Goal: Information Seeking & Learning: Find specific fact

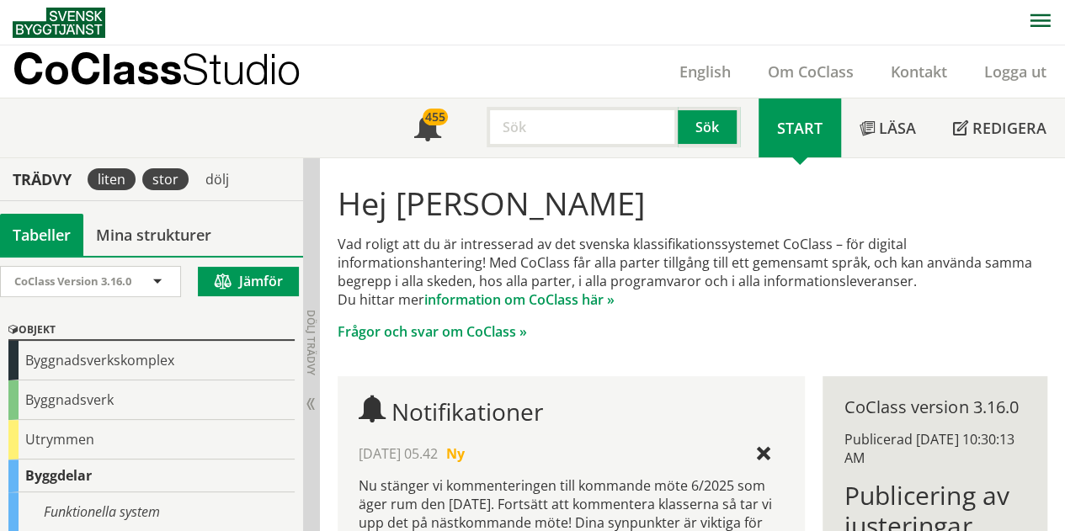
click at [167, 178] on div "stor" at bounding box center [165, 179] width 46 height 22
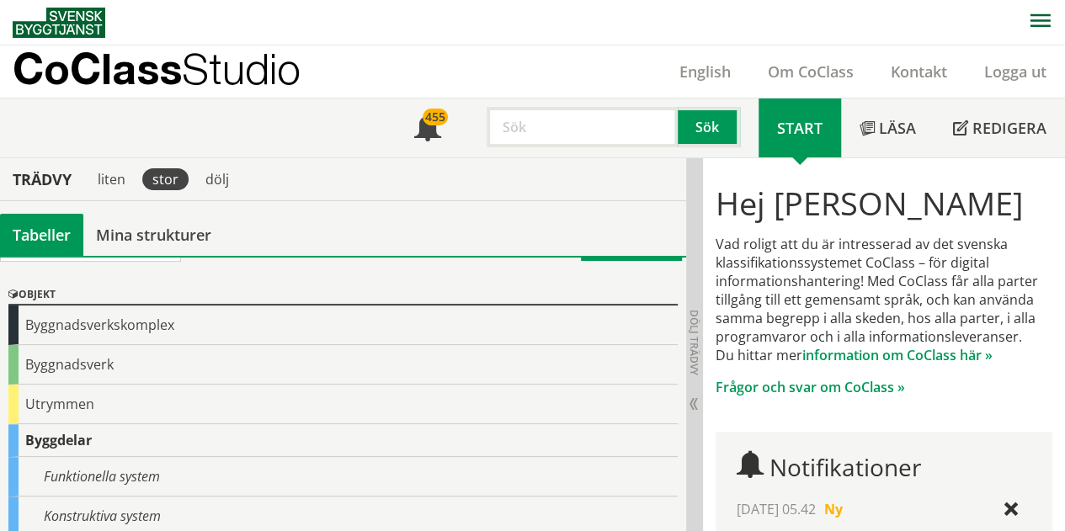
scroll to position [34, 0]
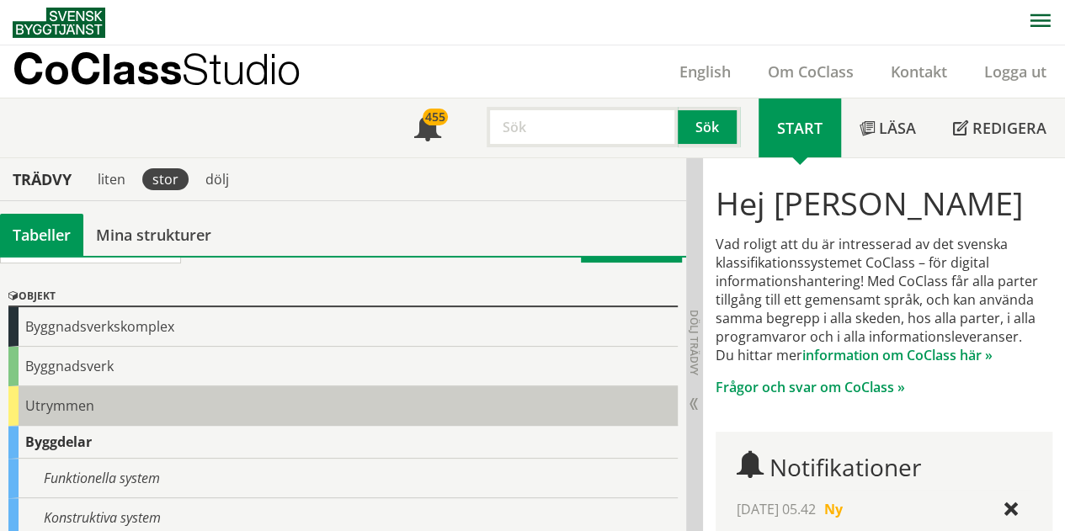
click at [54, 404] on div "Utrymmen" at bounding box center [342, 406] width 669 height 40
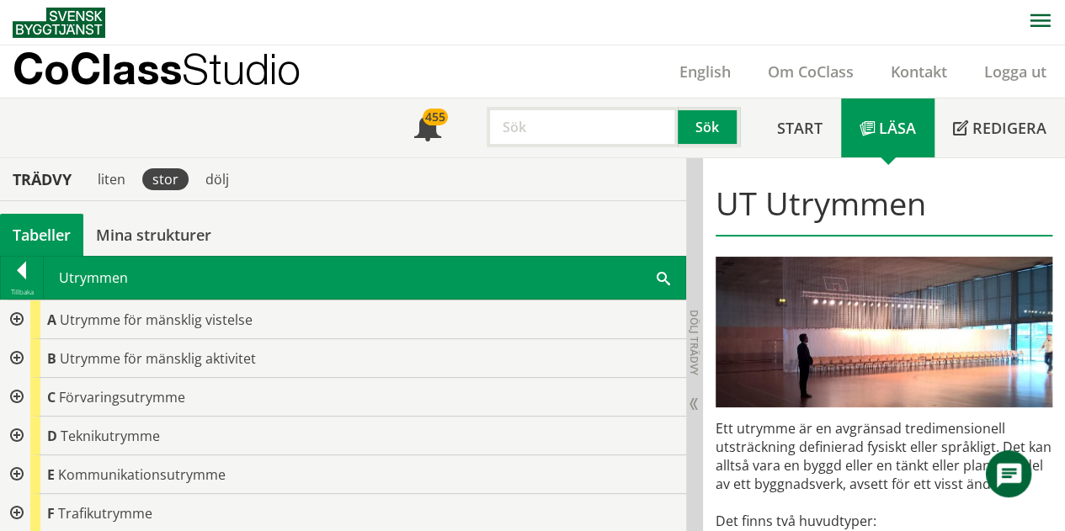
click at [668, 270] on span at bounding box center [662, 277] width 13 height 18
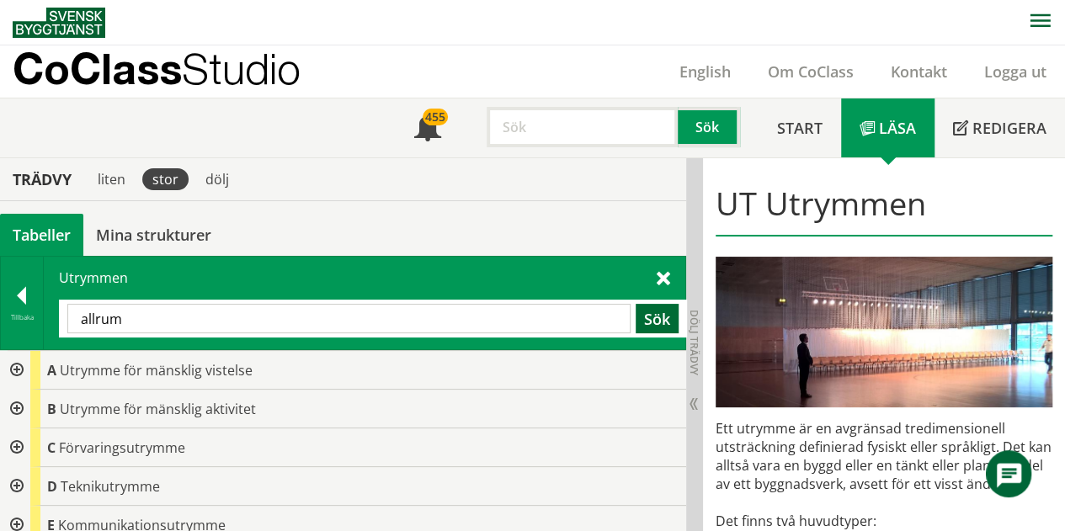
click at [661, 307] on button "Sök" at bounding box center [656, 318] width 43 height 29
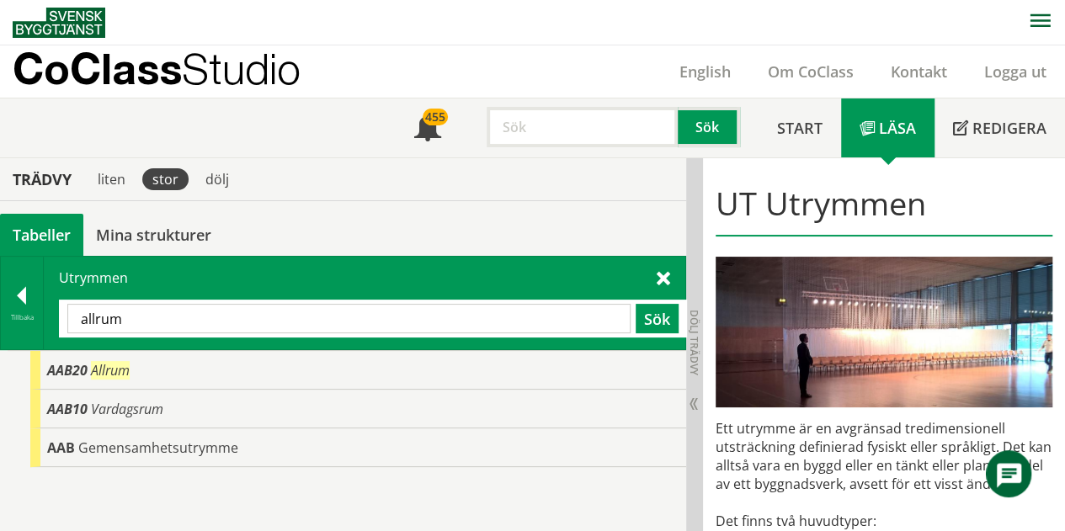
click at [135, 313] on input "allrum" at bounding box center [348, 318] width 563 height 29
type input "a"
click at [670, 309] on button "Sök" at bounding box center [656, 318] width 43 height 29
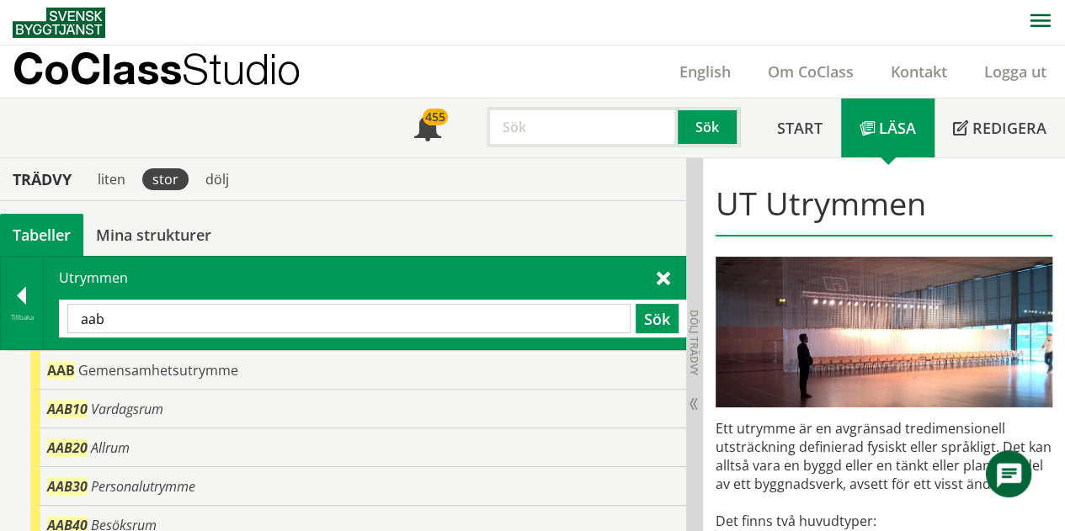
click at [114, 309] on input "aab" at bounding box center [348, 318] width 563 height 29
type input "aa"
click at [666, 314] on button "Sök" at bounding box center [656, 318] width 43 height 29
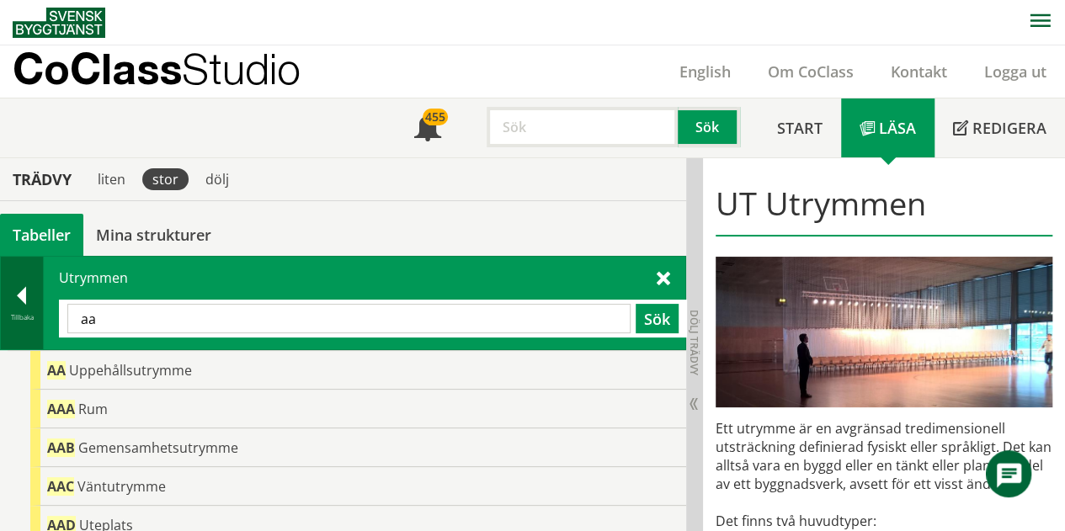
click at [24, 300] on div at bounding box center [22, 299] width 42 height 24
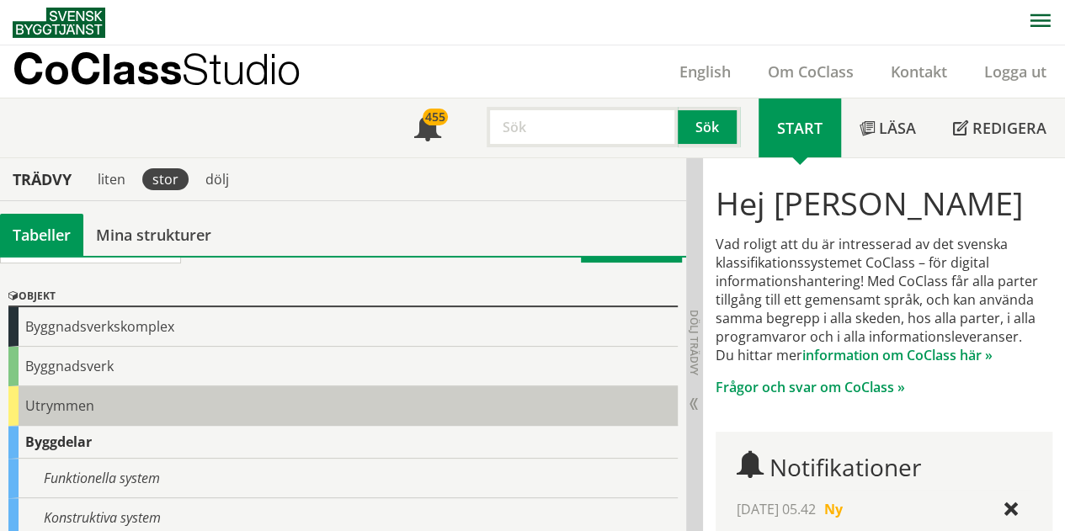
click at [28, 391] on div "Utrymmen" at bounding box center [342, 406] width 669 height 40
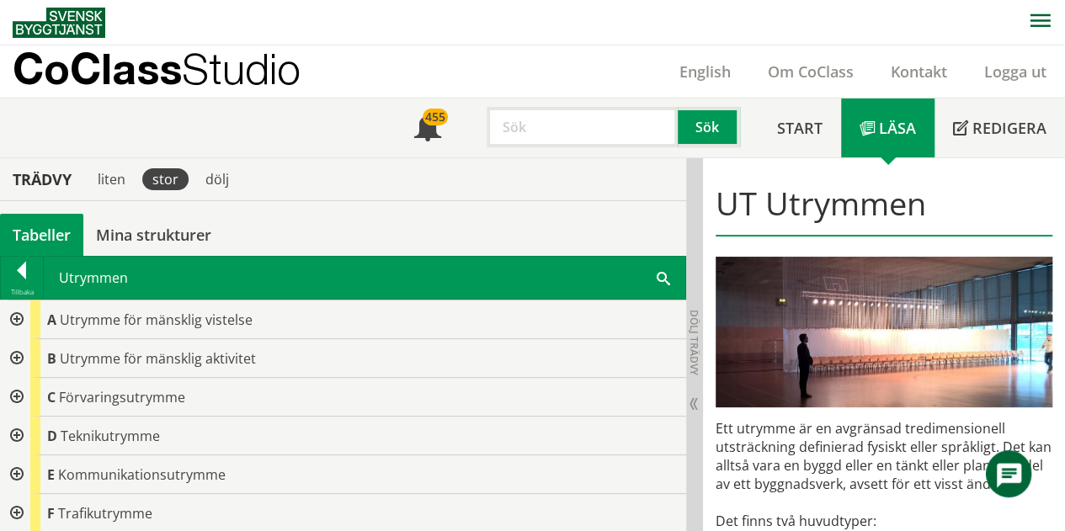
click at [19, 391] on div at bounding box center [15, 397] width 30 height 39
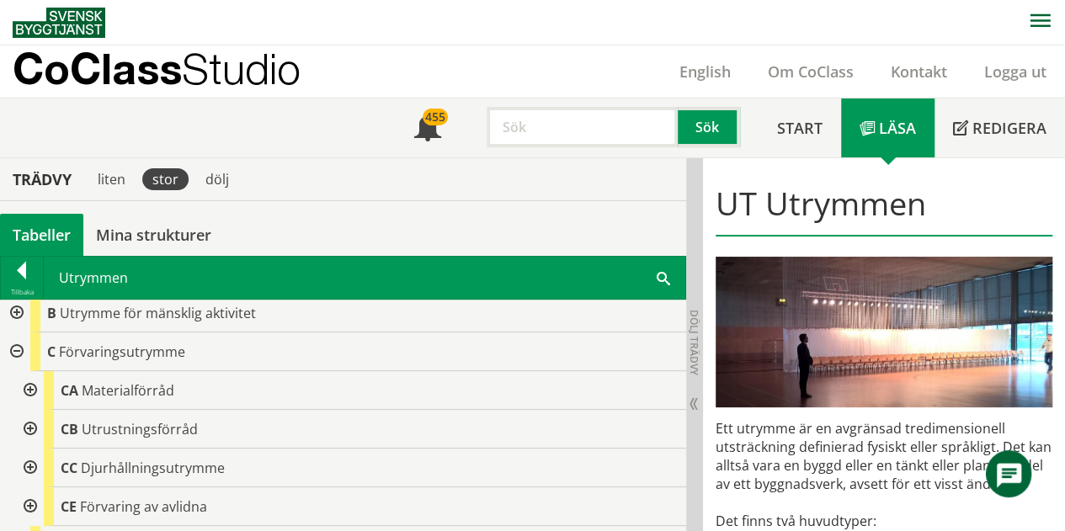
scroll to position [44, 0]
click at [31, 388] on div at bounding box center [28, 392] width 30 height 39
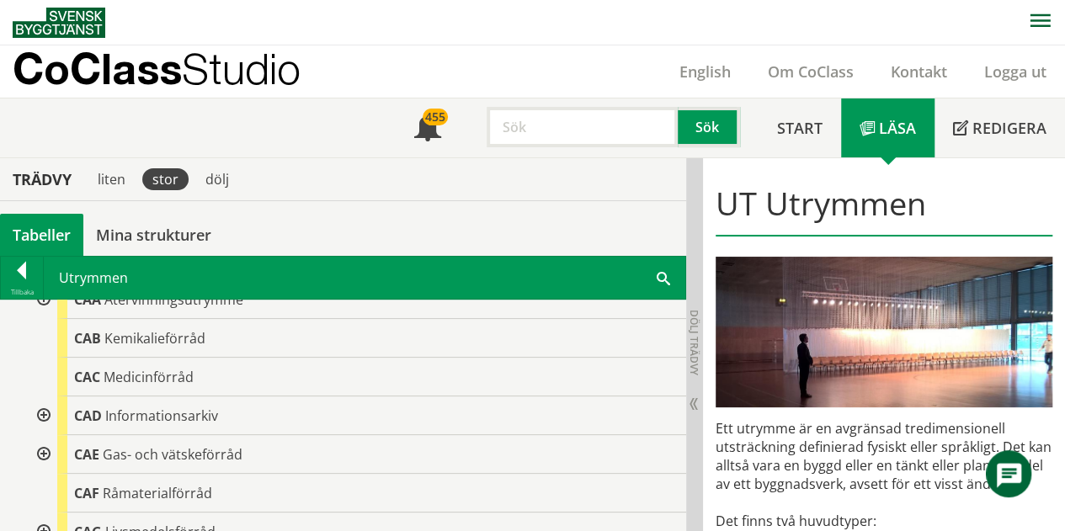
scroll to position [199, 0]
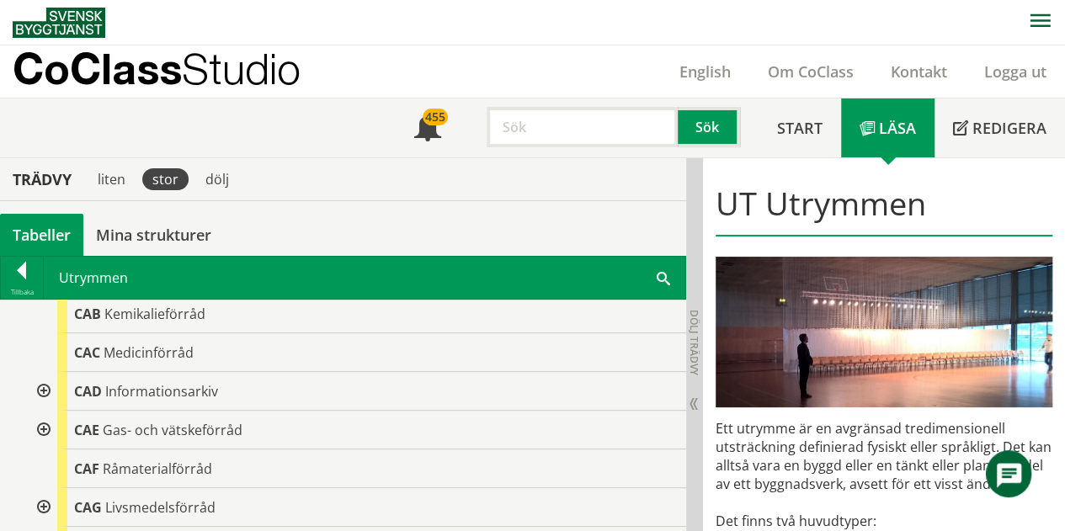
click at [47, 426] on div at bounding box center [42, 430] width 30 height 39
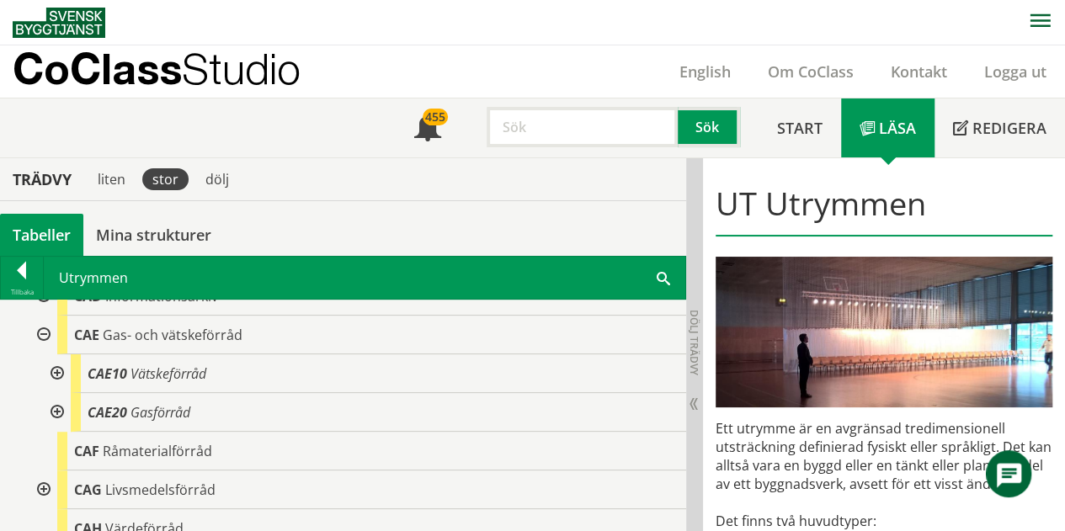
scroll to position [291, 0]
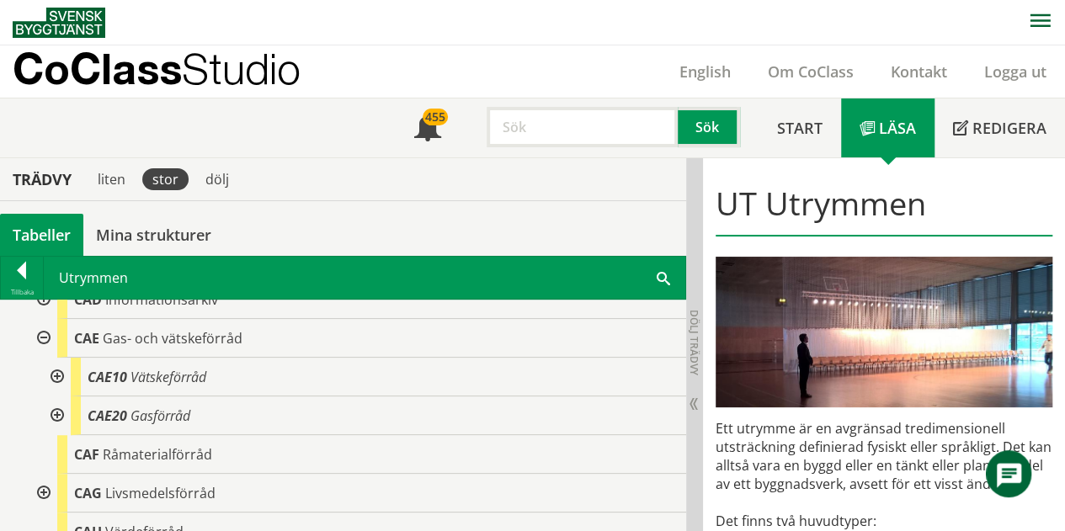
click at [56, 369] on div at bounding box center [55, 377] width 30 height 39
click at [58, 483] on div at bounding box center [55, 493] width 30 height 39
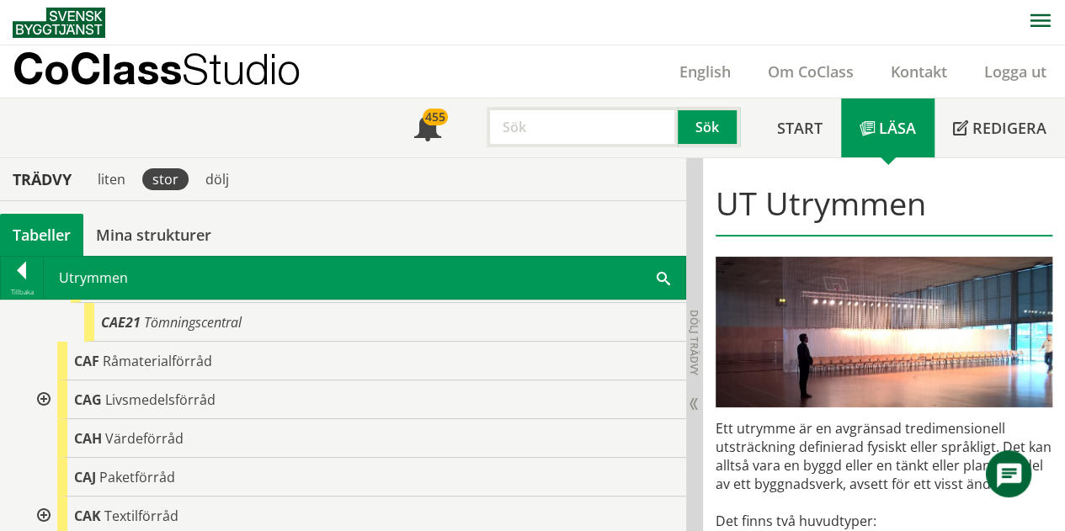
scroll to position [518, 0]
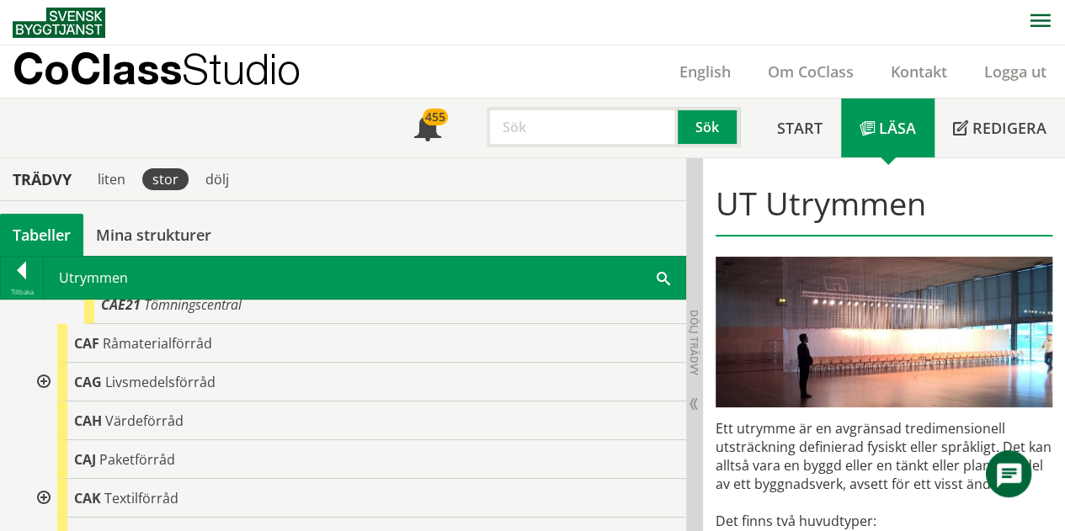
click at [44, 377] on div at bounding box center [42, 382] width 30 height 39
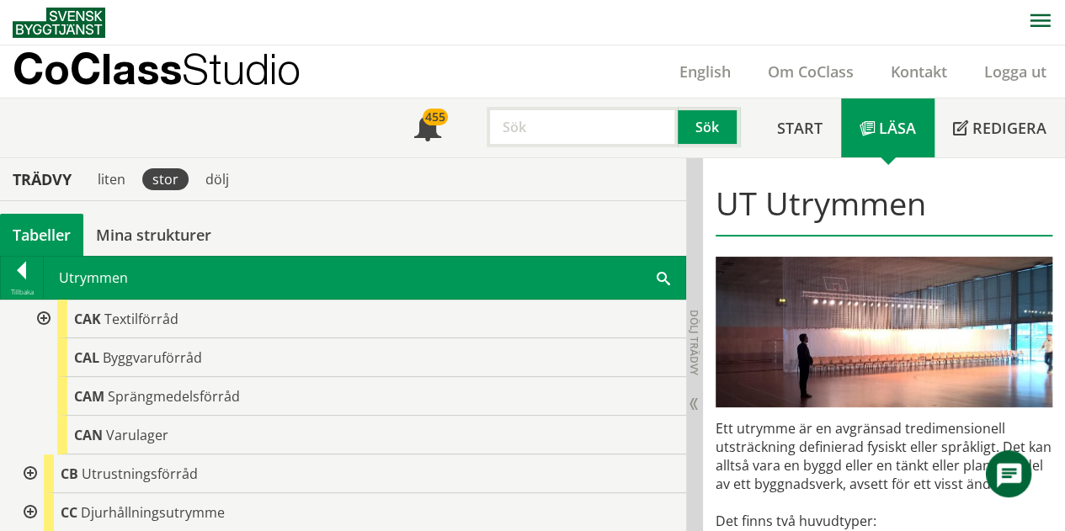
scroll to position [908, 0]
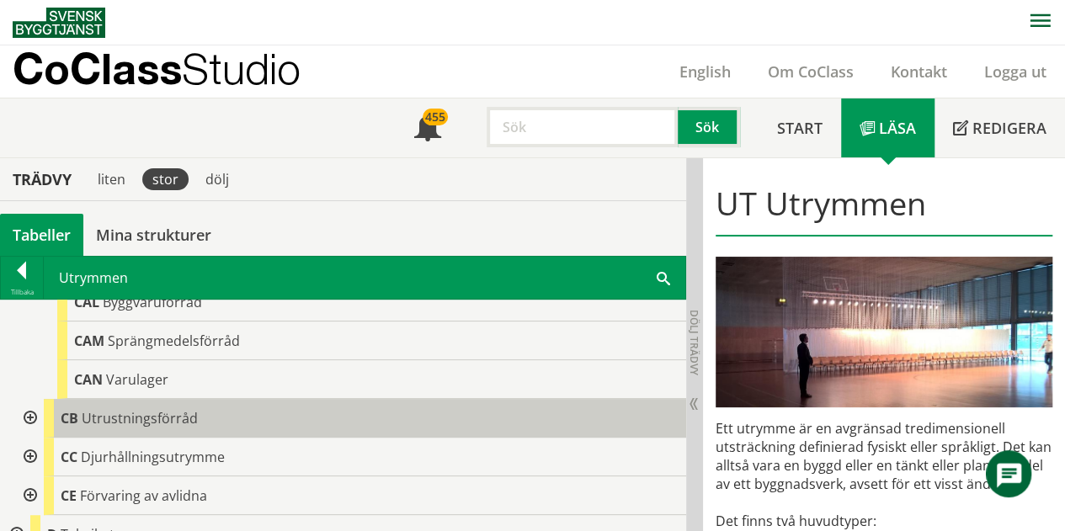
click at [332, 418] on div "CB Utrustningsförråd" at bounding box center [365, 418] width 642 height 39
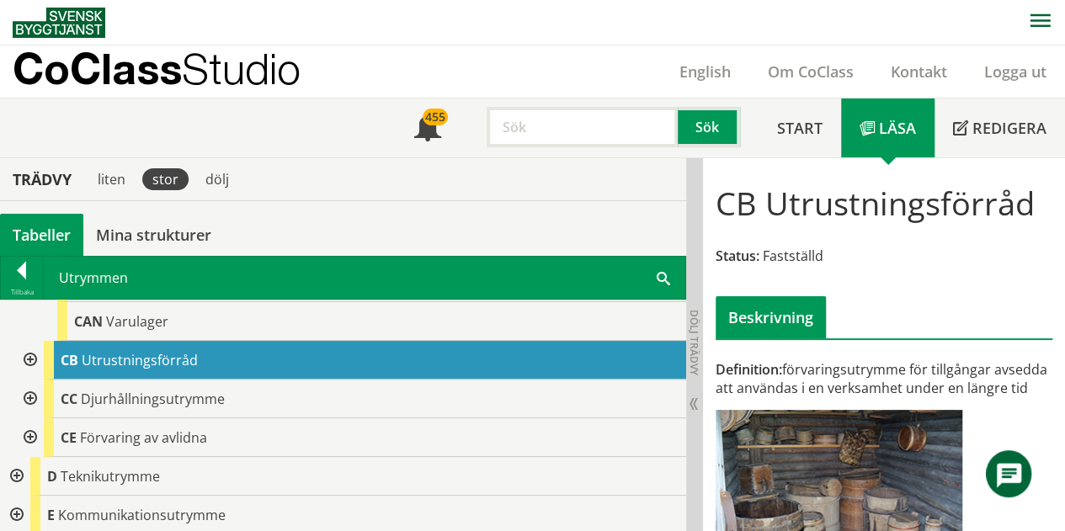
scroll to position [962, 0]
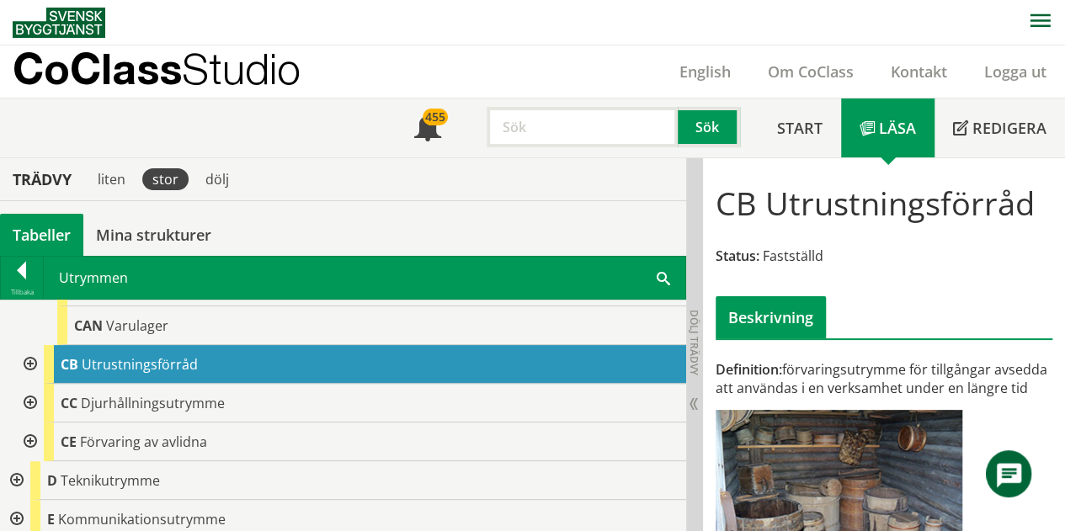
click at [658, 280] on div "Utrymmen Sök" at bounding box center [364, 278] width 641 height 42
click at [670, 274] on span at bounding box center [662, 277] width 13 height 18
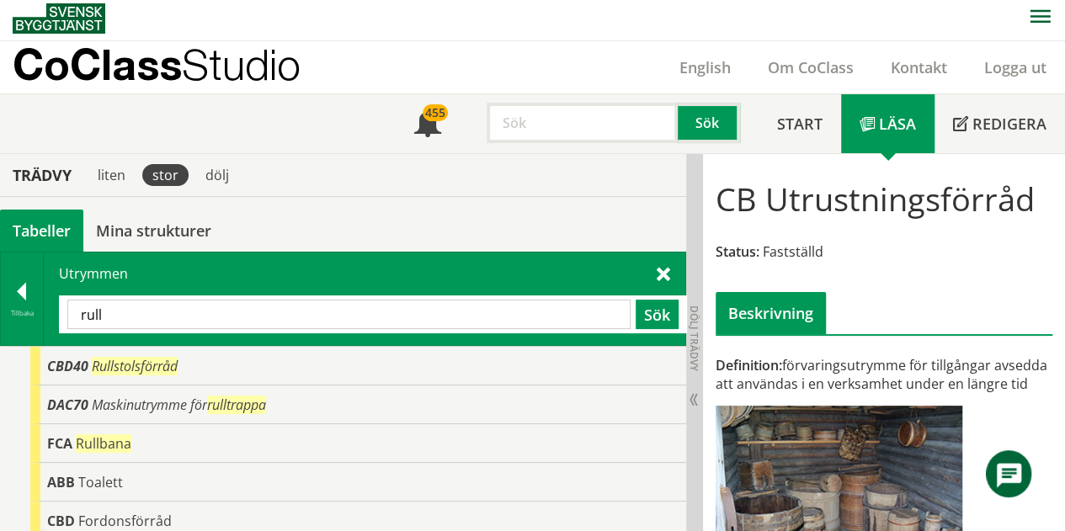
scroll to position [0, 0]
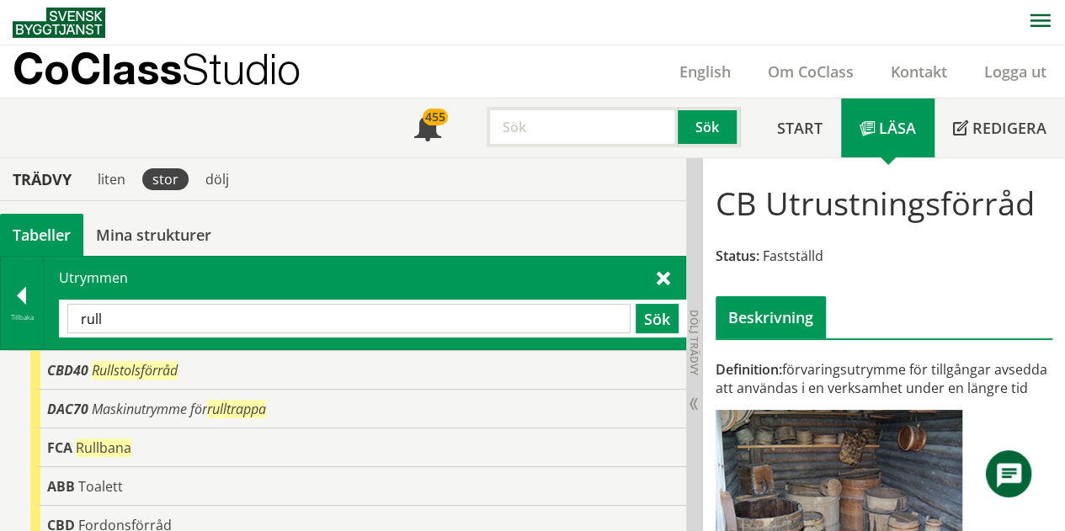
click at [120, 326] on input "rull" at bounding box center [348, 318] width 563 height 29
type input "r"
type input "hiss"
click at [655, 308] on button "Sök" at bounding box center [656, 318] width 43 height 29
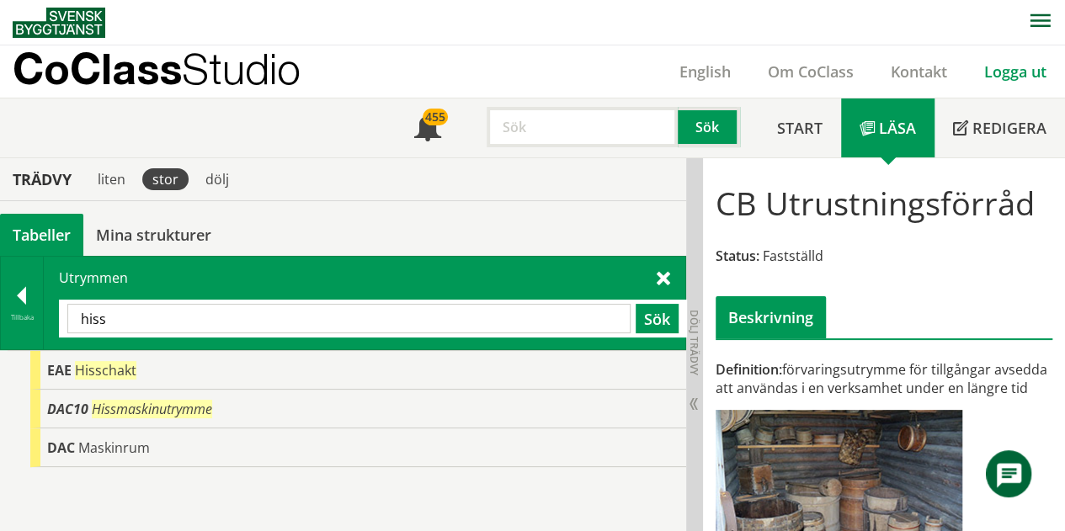
click at [1032, 72] on link "Logga ut" at bounding box center [1014, 71] width 99 height 20
